Goal: Task Accomplishment & Management: Use online tool/utility

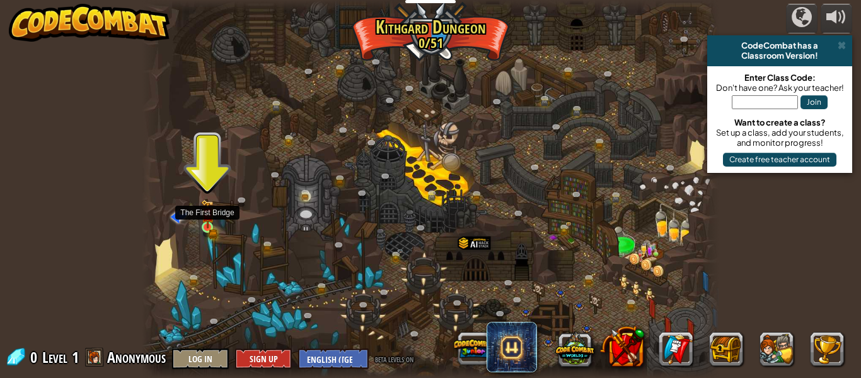
click at [208, 212] on img at bounding box center [207, 213] width 13 height 29
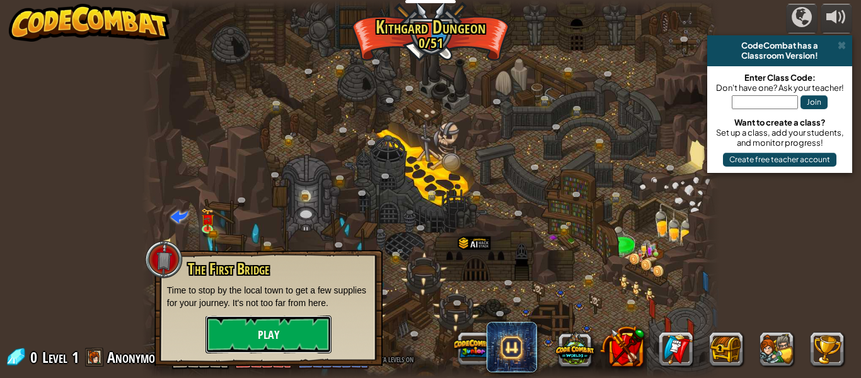
click at [244, 342] on button "Play" at bounding box center [269, 334] width 126 height 38
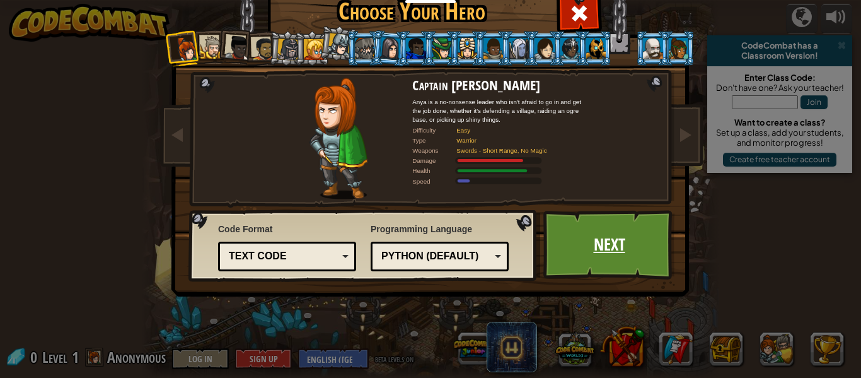
click at [581, 236] on link "Next" at bounding box center [609, 244] width 132 height 69
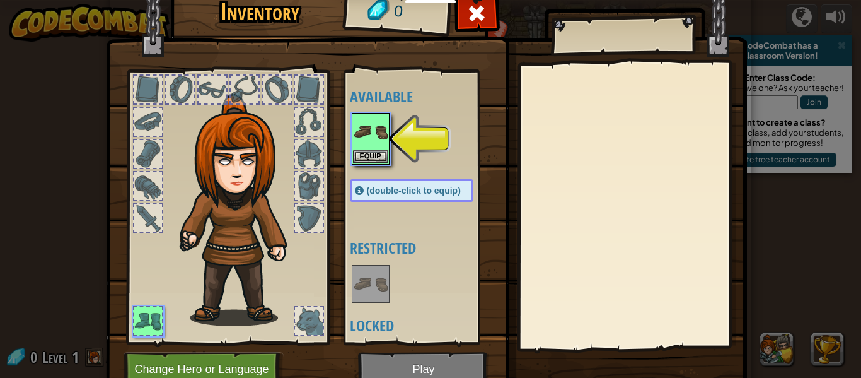
scroll to position [57, 0]
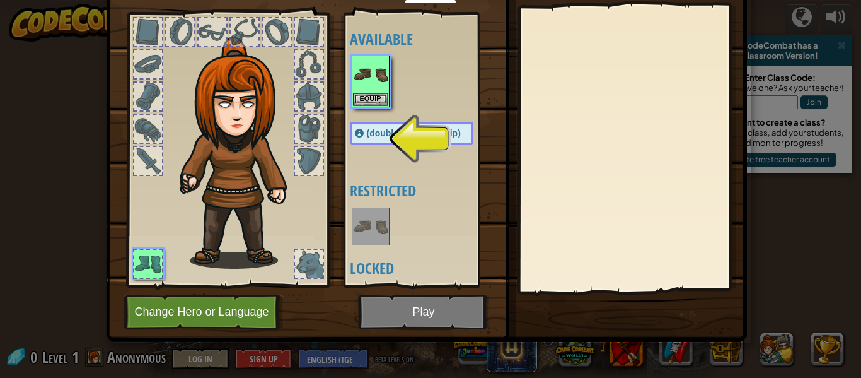
click at [407, 133] on span "(double-click to equip)" at bounding box center [414, 133] width 94 height 10
click at [412, 326] on img at bounding box center [426, 113] width 641 height 458
click at [418, 316] on img at bounding box center [426, 113] width 641 height 458
click at [482, 345] on div "Inventory 0 Available Equip (double-click to equip) Restricted Locked Equip Une…" at bounding box center [430, 170] width 641 height 416
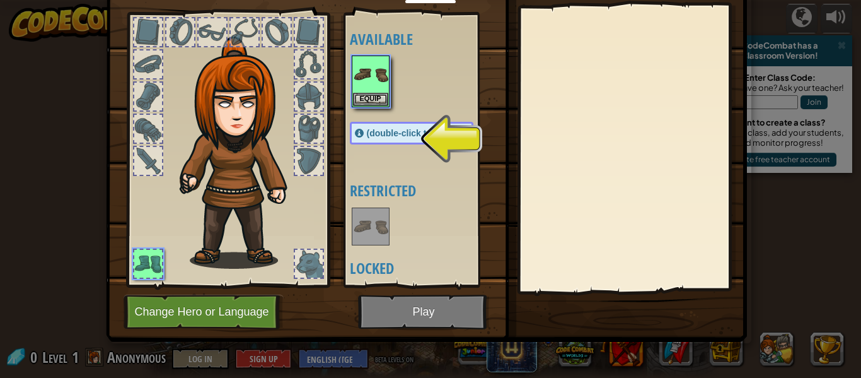
click at [446, 305] on img at bounding box center [426, 113] width 641 height 458
click at [353, 187] on h4 "Restricted" at bounding box center [424, 190] width 149 height 16
click at [367, 139] on div "(double-click to equip)" at bounding box center [412, 133] width 124 height 23
